Goal: Information Seeking & Learning: Learn about a topic

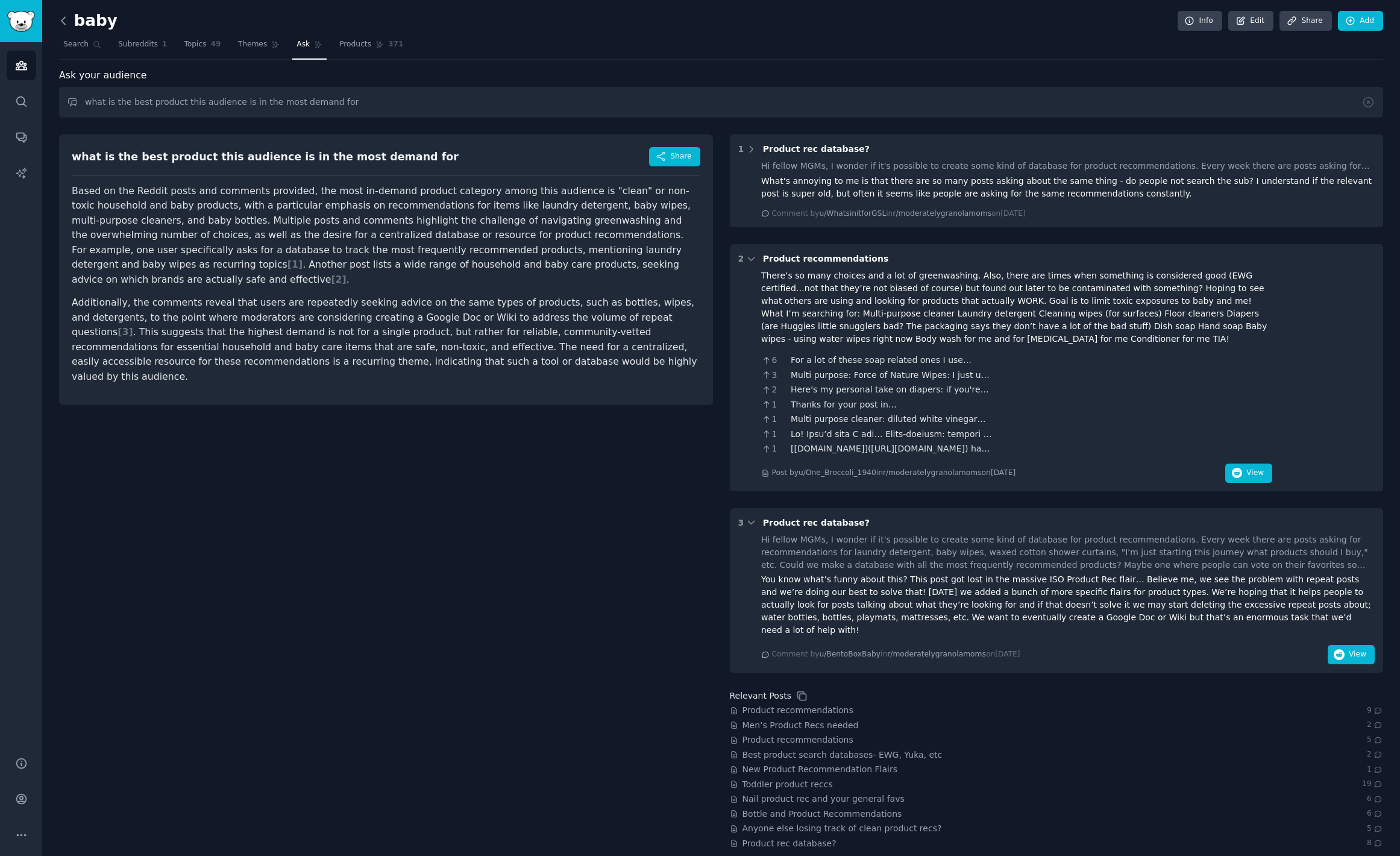
click at [69, 24] on icon at bounding box center [64, 21] width 12 height 12
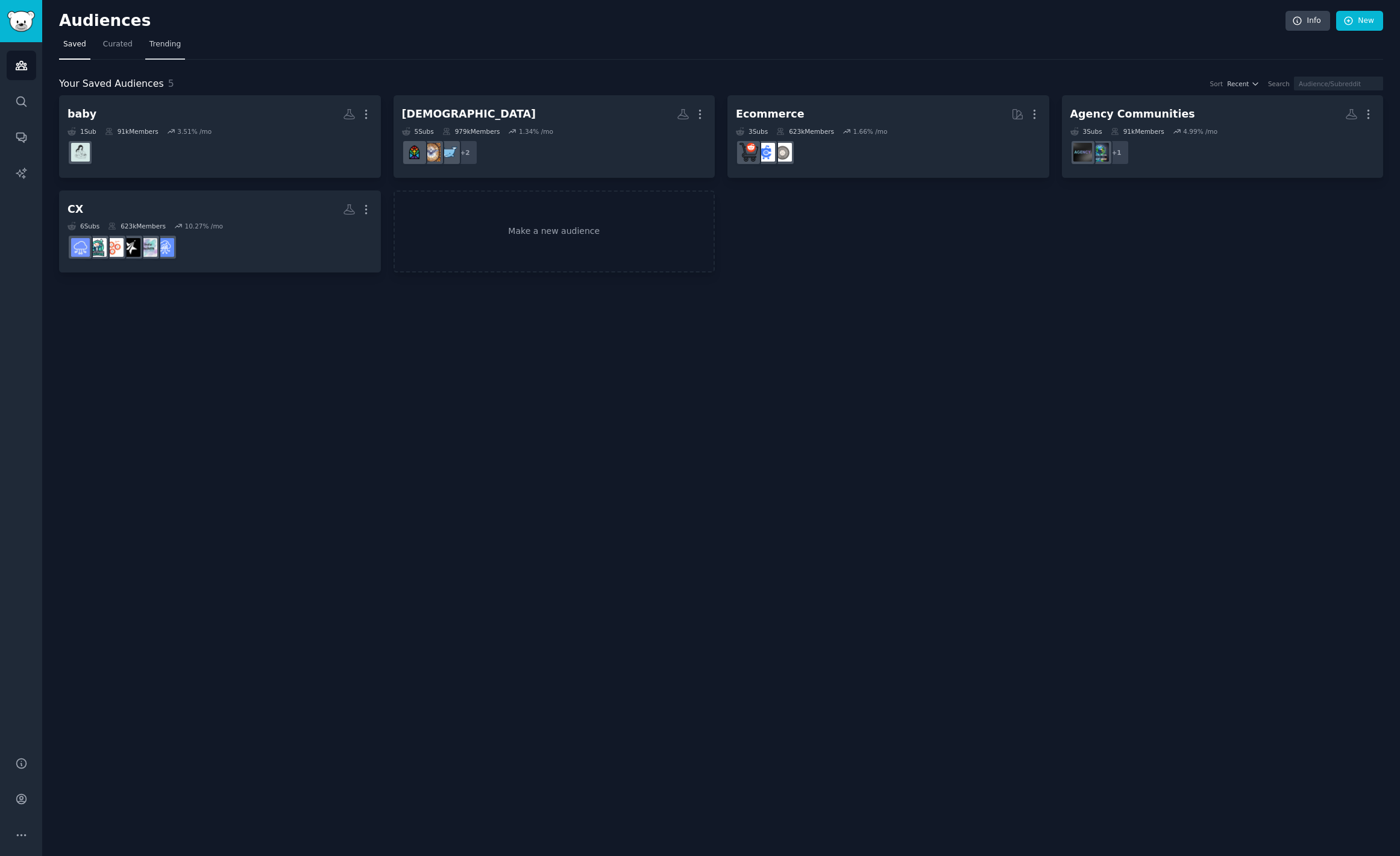
click at [158, 42] on span "Trending" at bounding box center [165, 44] width 31 height 11
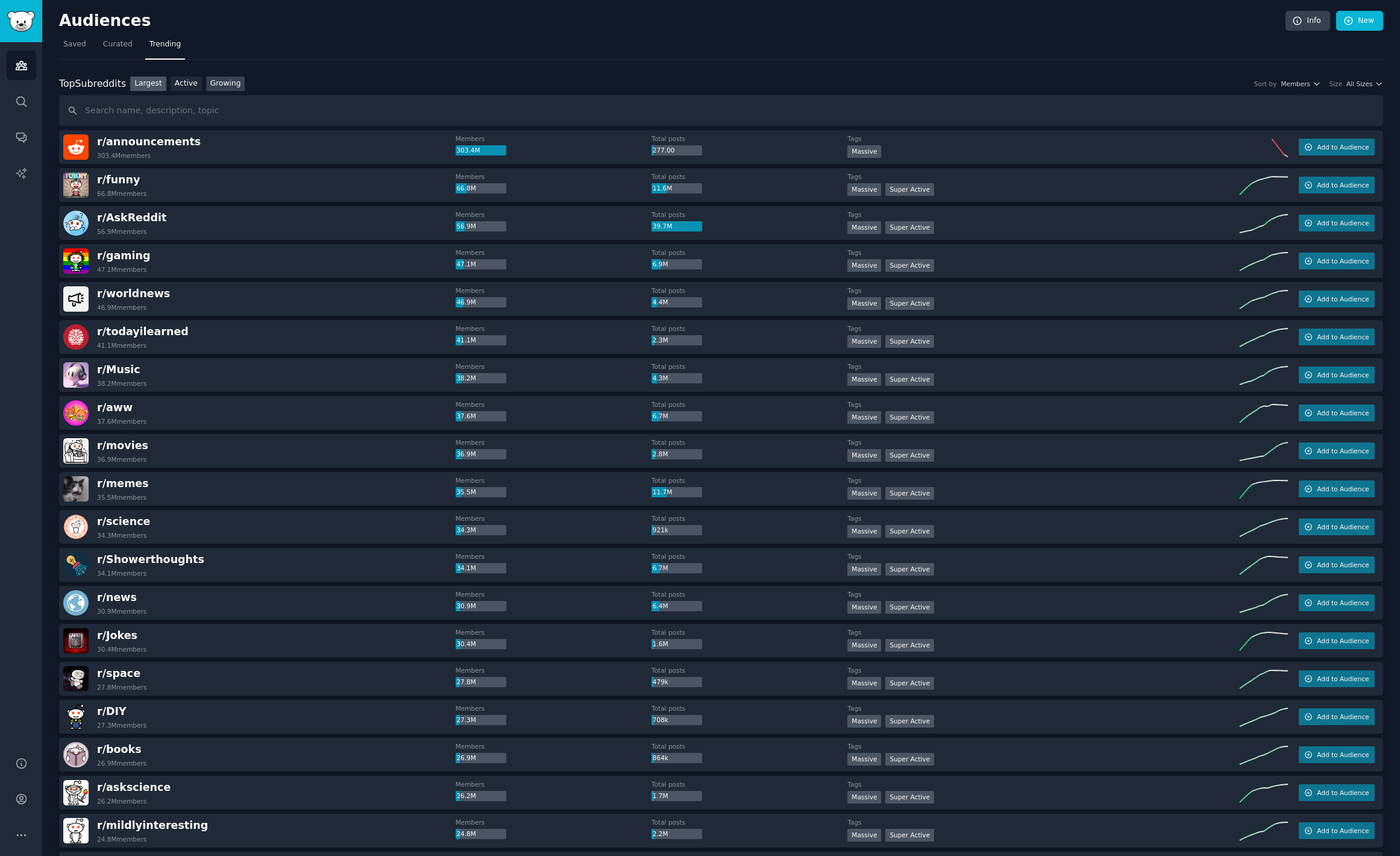
click at [223, 86] on link "Growing" at bounding box center [225, 84] width 39 height 15
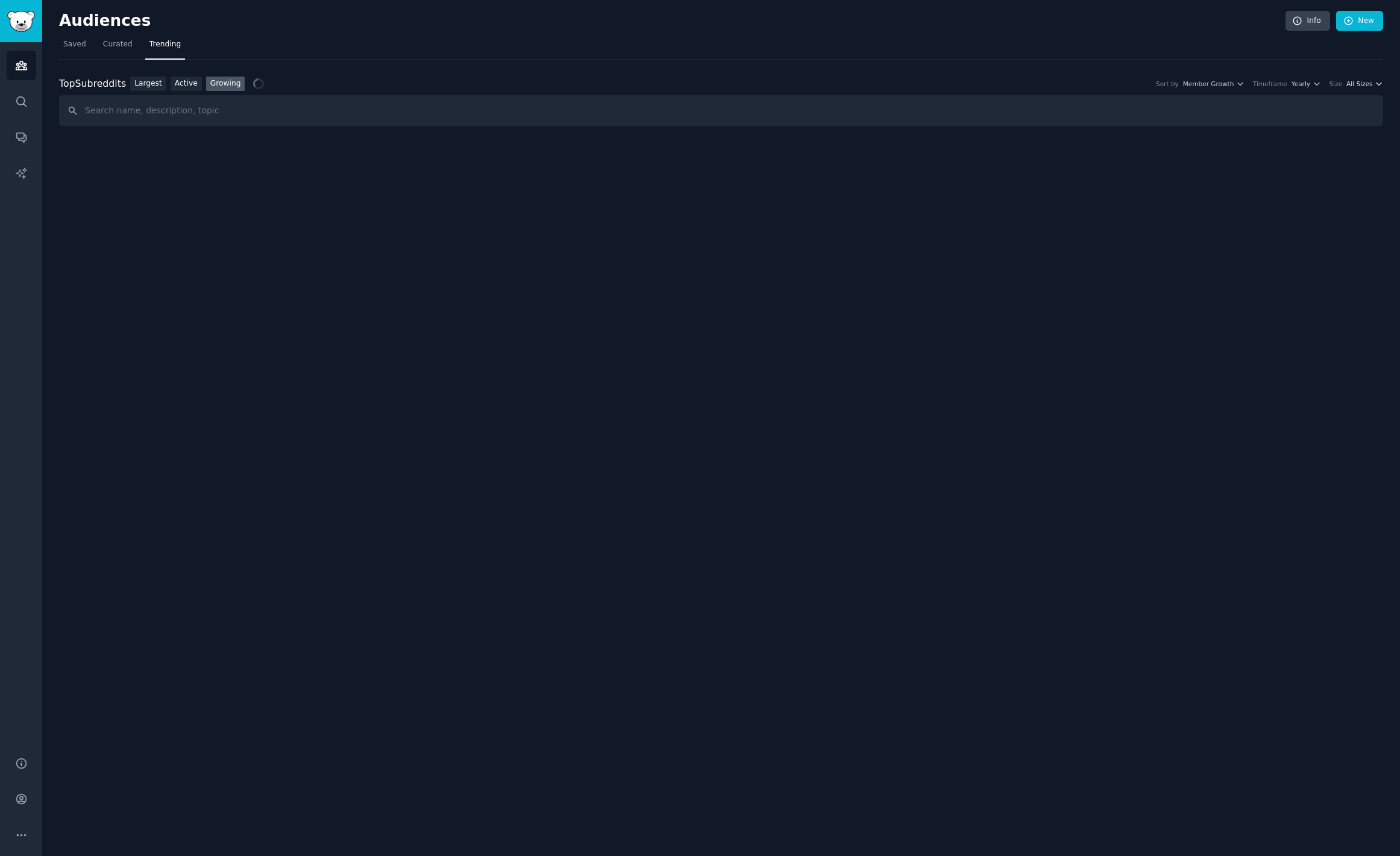
click at [1368, 87] on span "All Sizes" at bounding box center [1359, 84] width 26 height 9
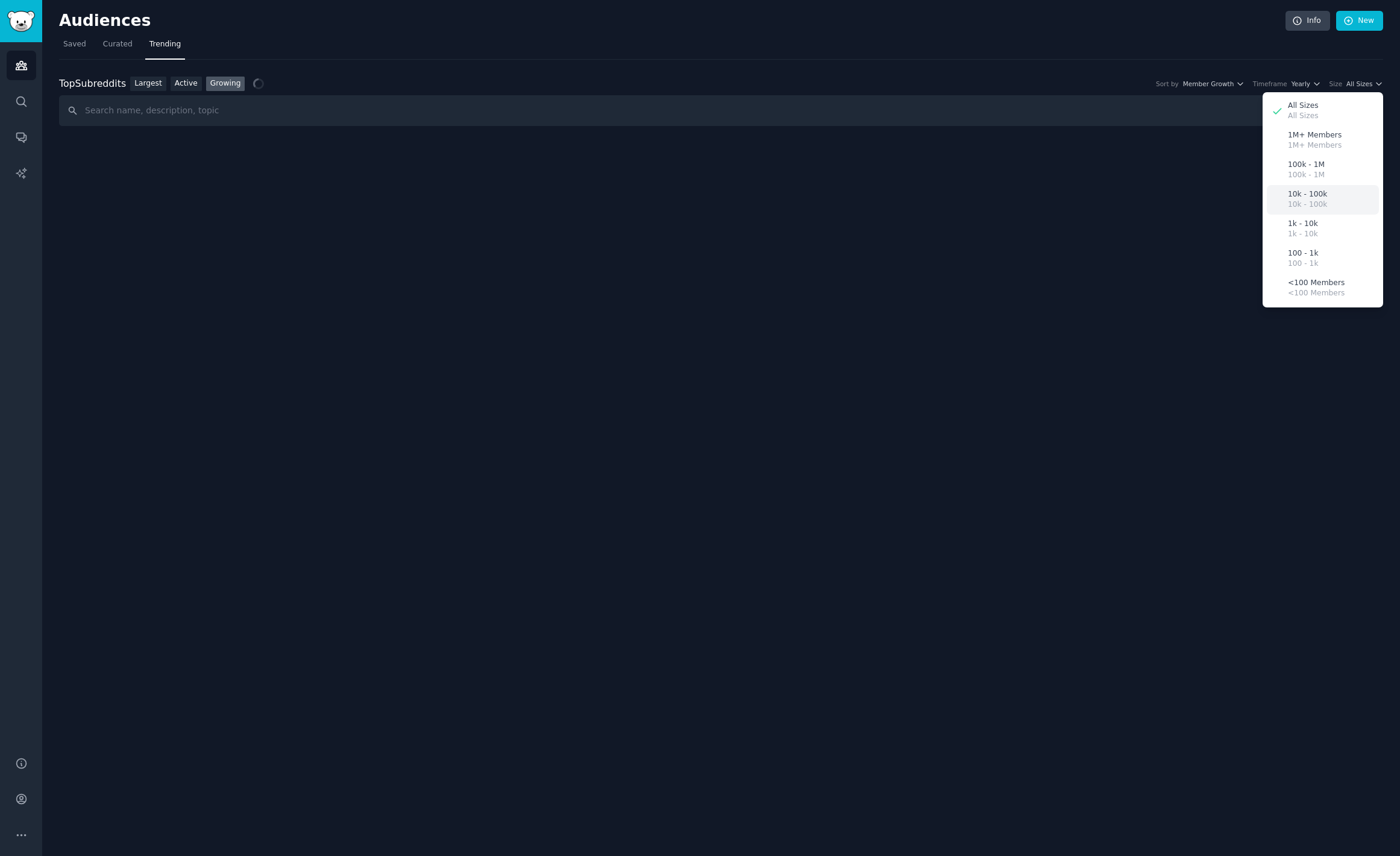
click at [1325, 197] on p "10k - 100k" at bounding box center [1308, 194] width 39 height 11
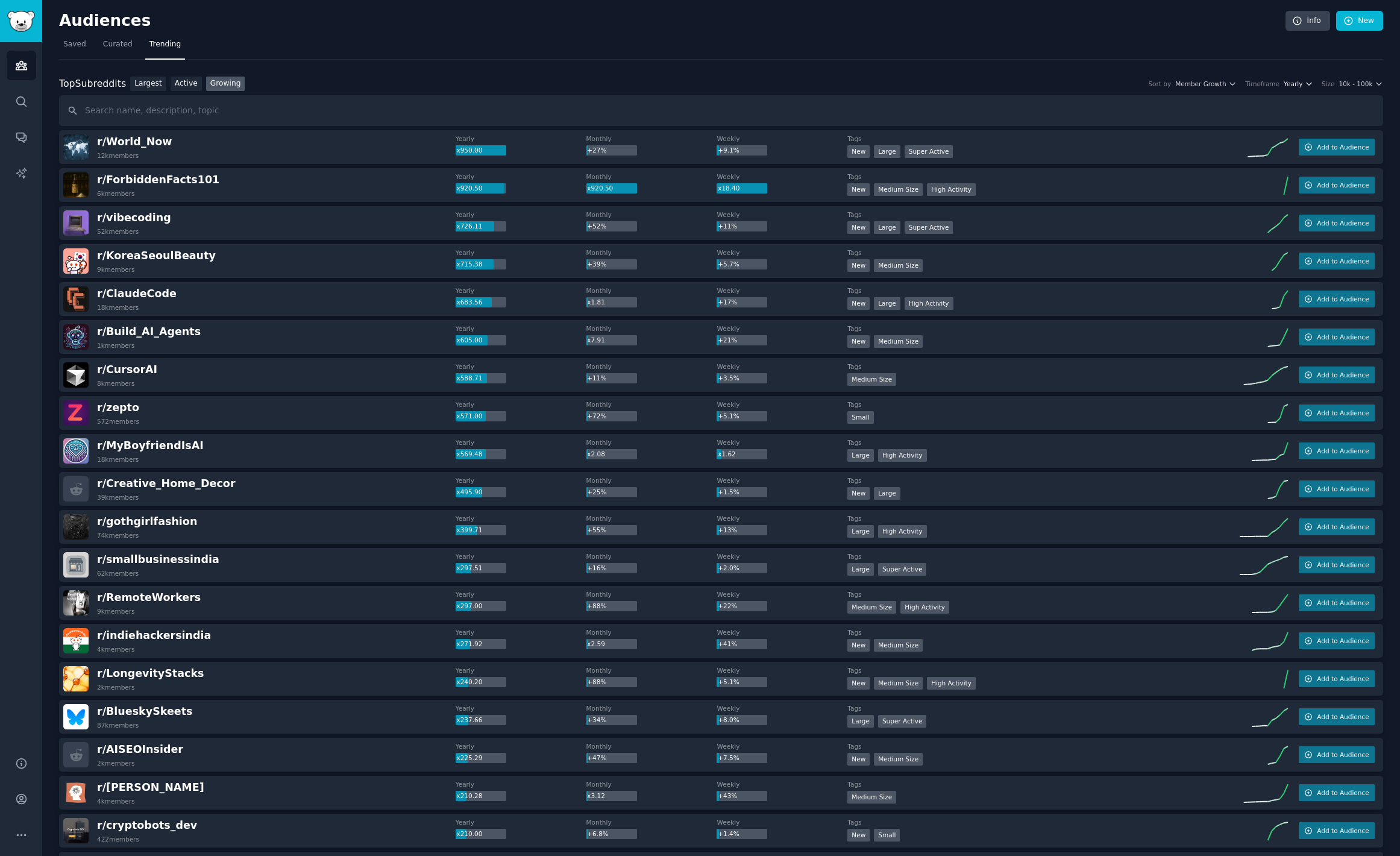
click at [1305, 85] on icon "button" at bounding box center [1310, 84] width 9 height 9
click at [1265, 124] on div "Monthly" at bounding box center [1253, 128] width 112 height 21
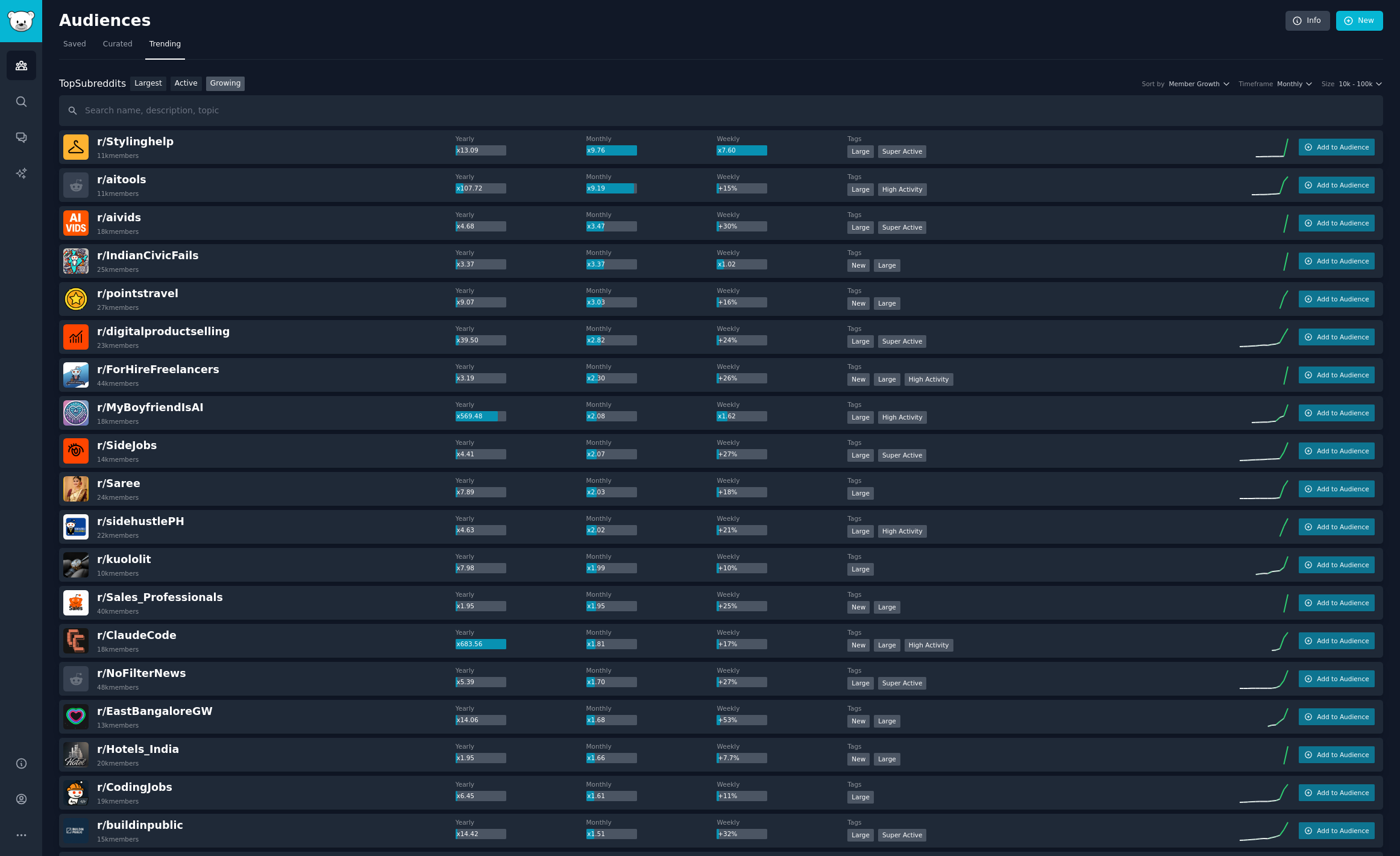
click at [1240, 533] on icon at bounding box center [1263, 527] width 48 height 18
click at [1290, 85] on span "Monthly" at bounding box center [1290, 84] width 26 height 9
click at [1251, 110] on div "Yearly" at bounding box center [1253, 107] width 112 height 21
